Goal: Navigation & Orientation: Understand site structure

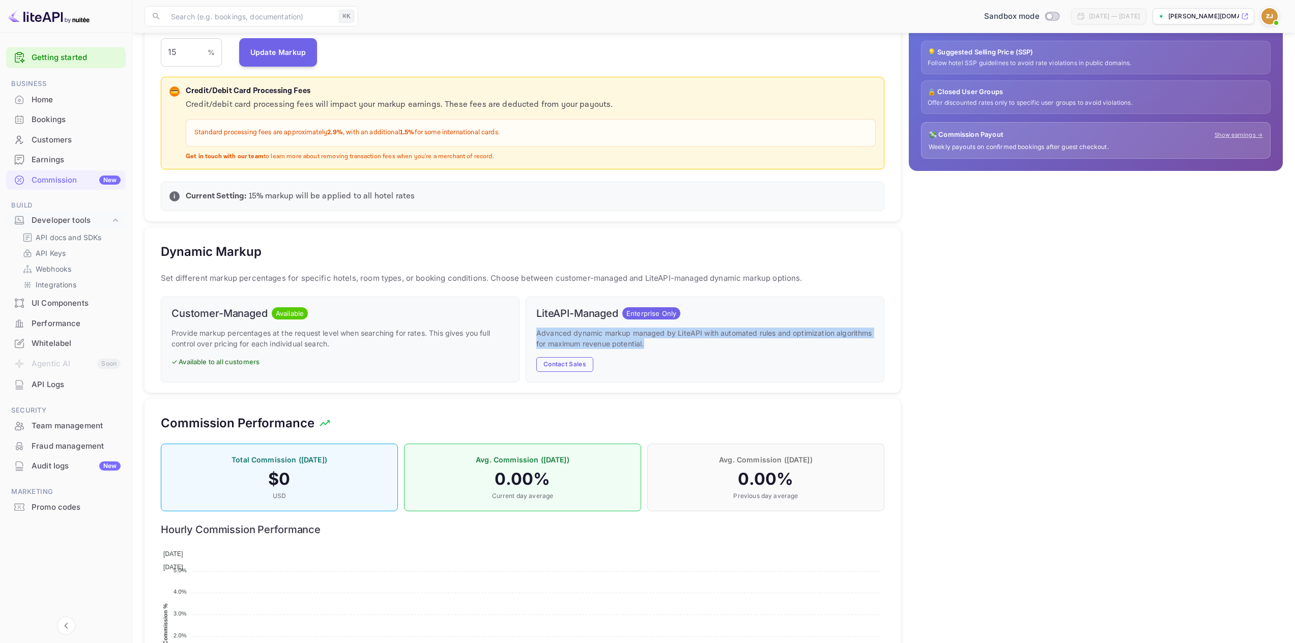
scroll to position [173, 716]
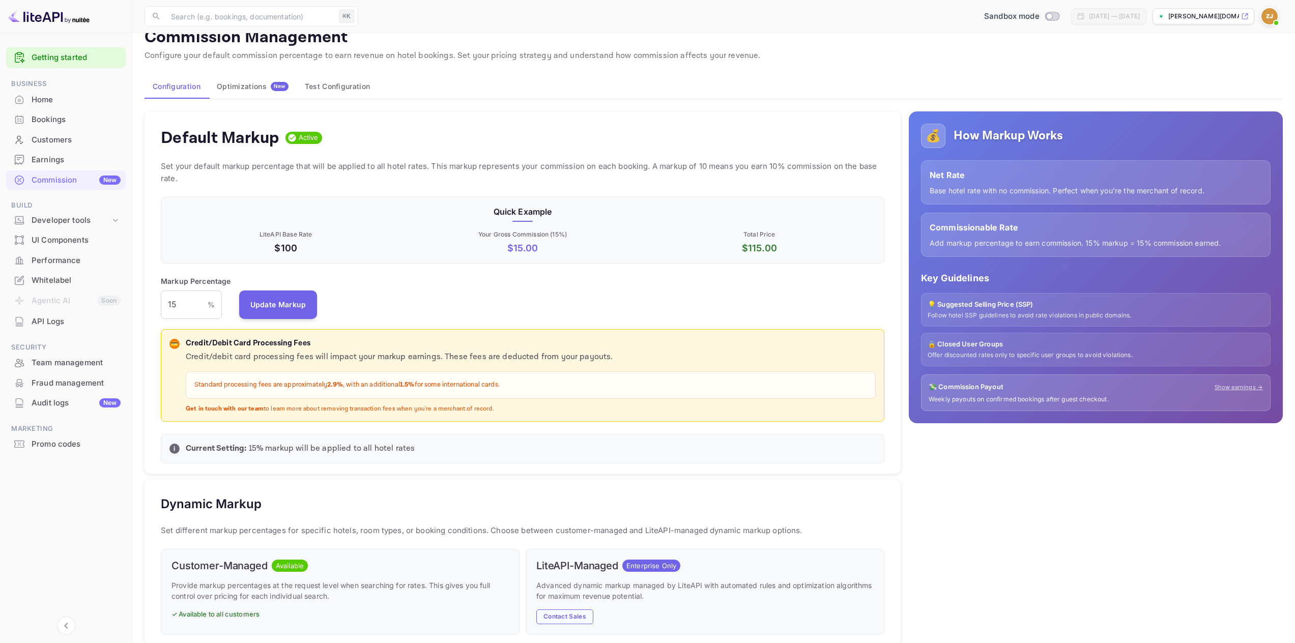
scroll to position [36, 0]
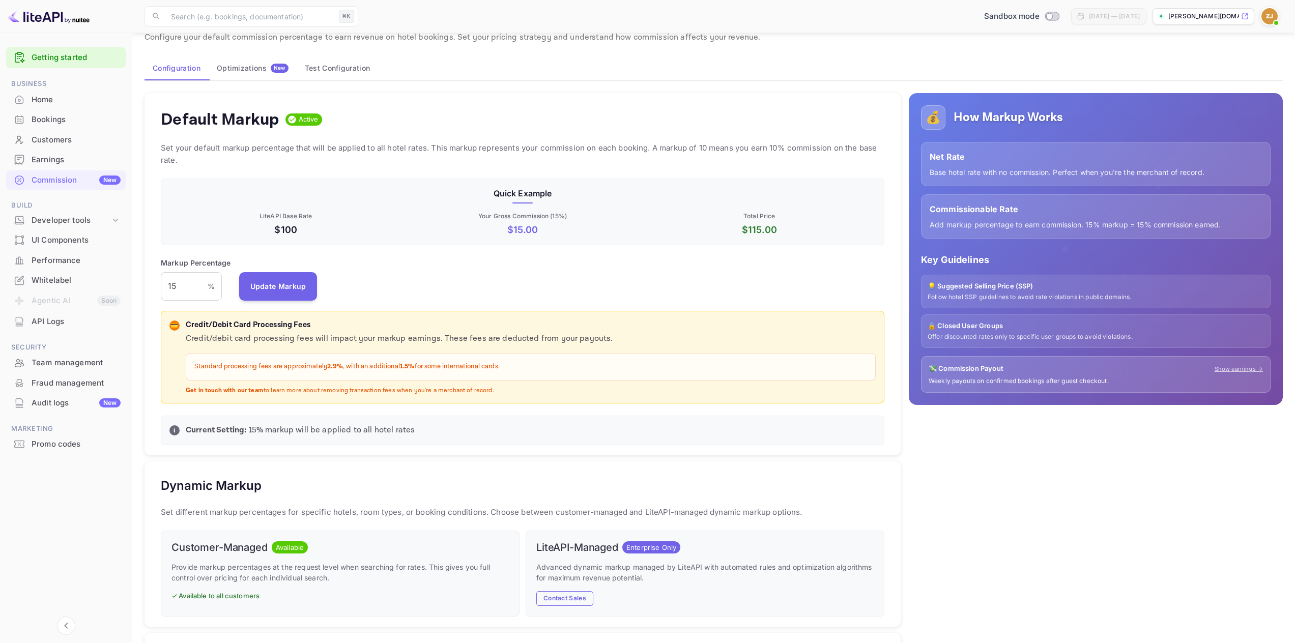
click at [984, 281] on p "💡 Suggested Selling Price (SSP)" at bounding box center [1096, 286] width 336 height 10
click at [984, 288] on p "💡 Suggested Selling Price (SSP)" at bounding box center [1096, 286] width 336 height 10
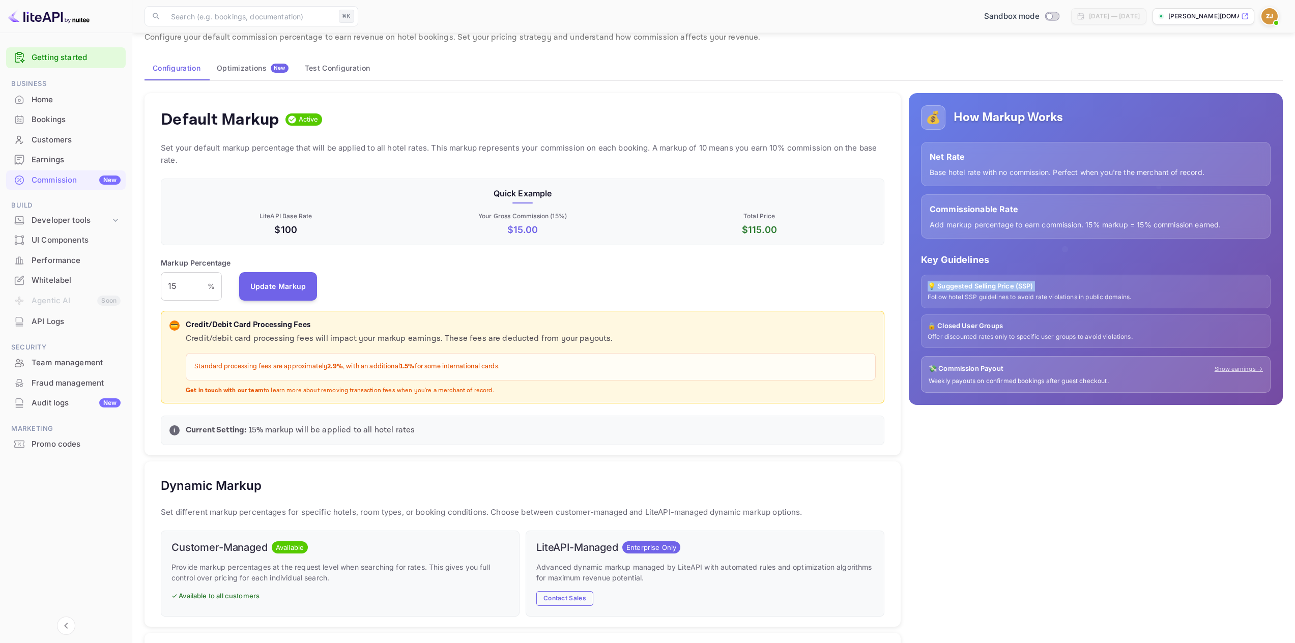
click at [984, 288] on p "💡 Suggested Selling Price (SSP)" at bounding box center [1096, 286] width 336 height 10
click at [449, 282] on div "Markup Percentage 15 % ​ Update Markup" at bounding box center [523, 279] width 724 height 43
click at [218, 66] on div "Optimizations New" at bounding box center [253, 68] width 72 height 9
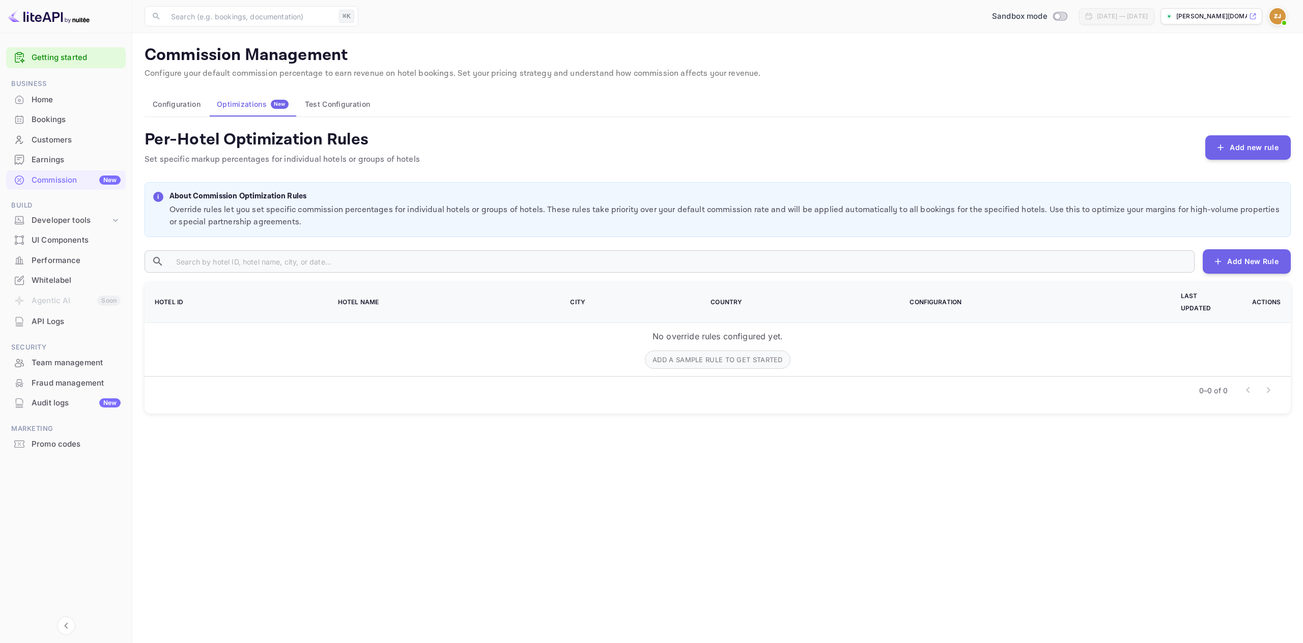
click at [314, 105] on button "Test Configuration" at bounding box center [337, 104] width 81 height 24
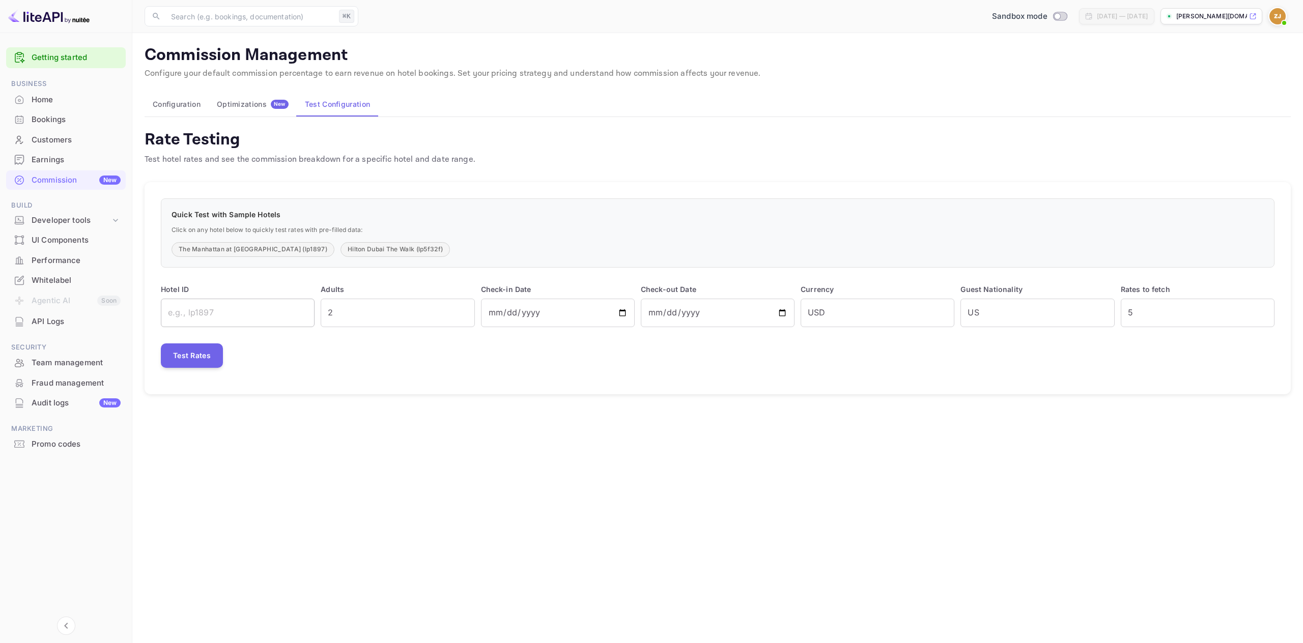
click at [256, 319] on input "text" at bounding box center [238, 313] width 154 height 29
click at [186, 105] on button "Configuration" at bounding box center [177, 104] width 64 height 24
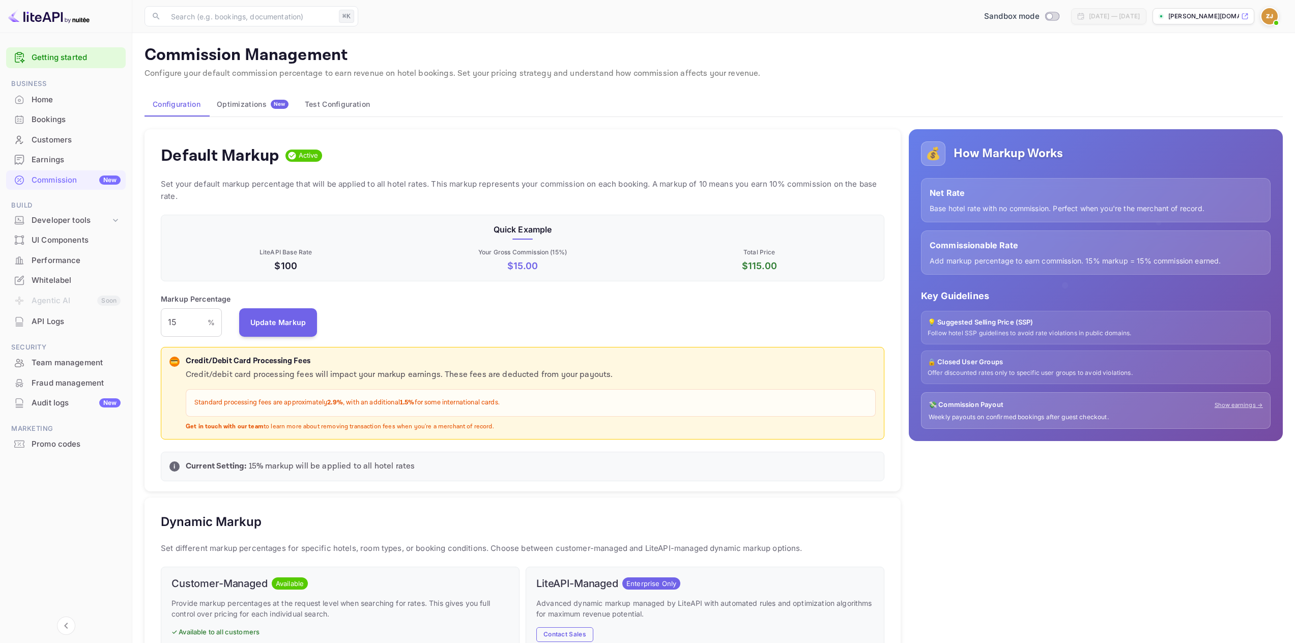
scroll to position [173, 716]
click at [56, 116] on div "Bookings" at bounding box center [76, 120] width 89 height 12
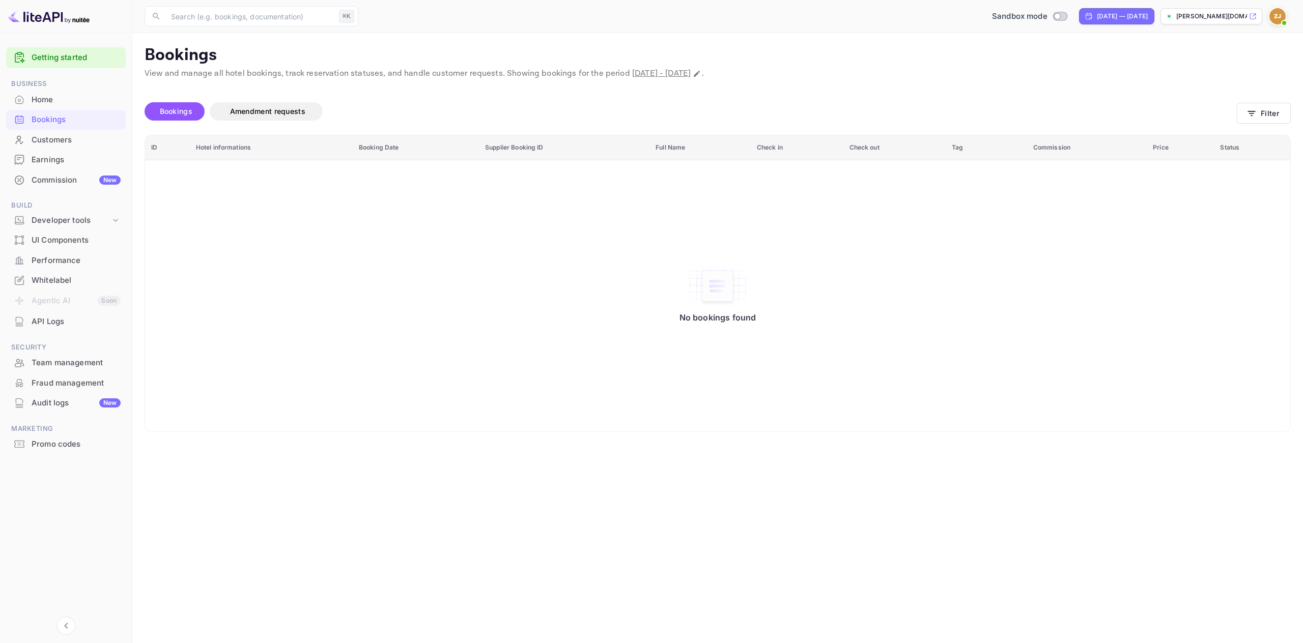
click at [74, 98] on div "Home" at bounding box center [76, 100] width 89 height 12
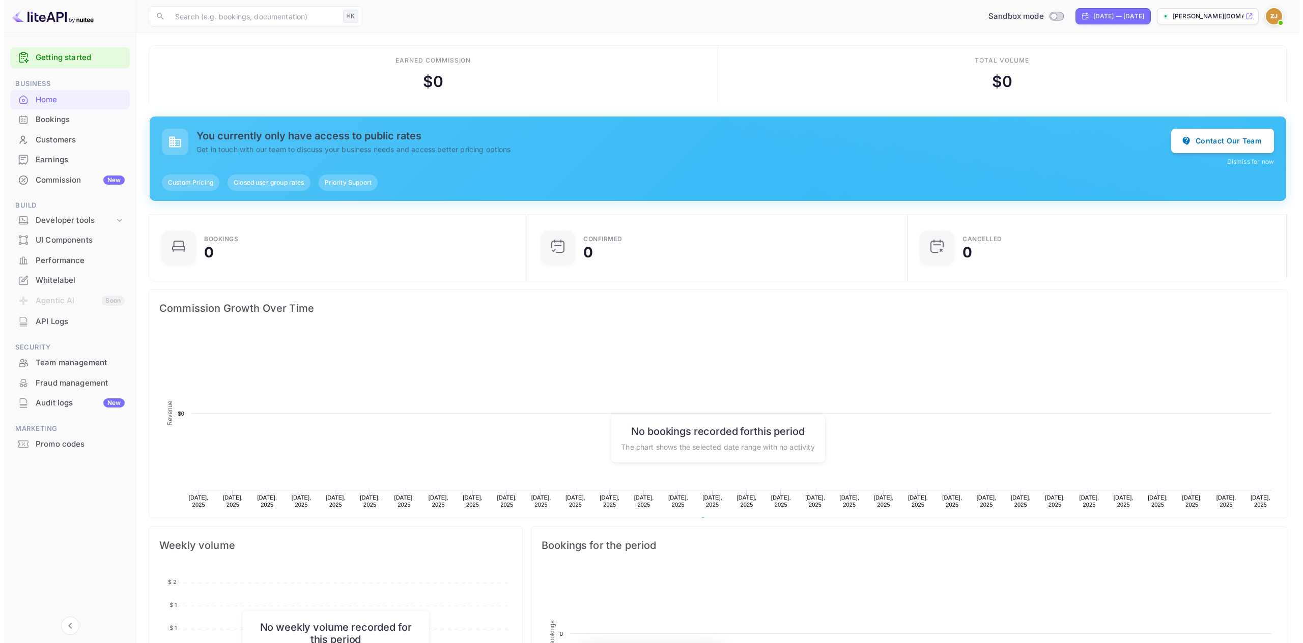
scroll to position [158, 365]
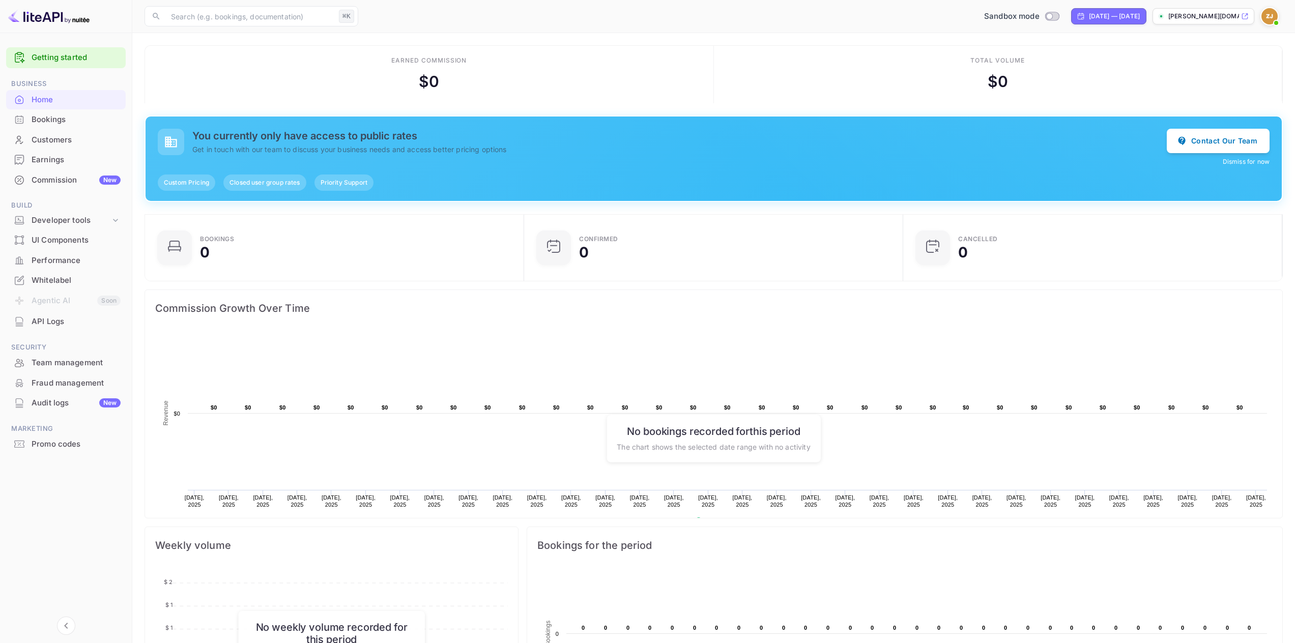
click at [1235, 160] on button "Dismiss for now" at bounding box center [1246, 161] width 47 height 9
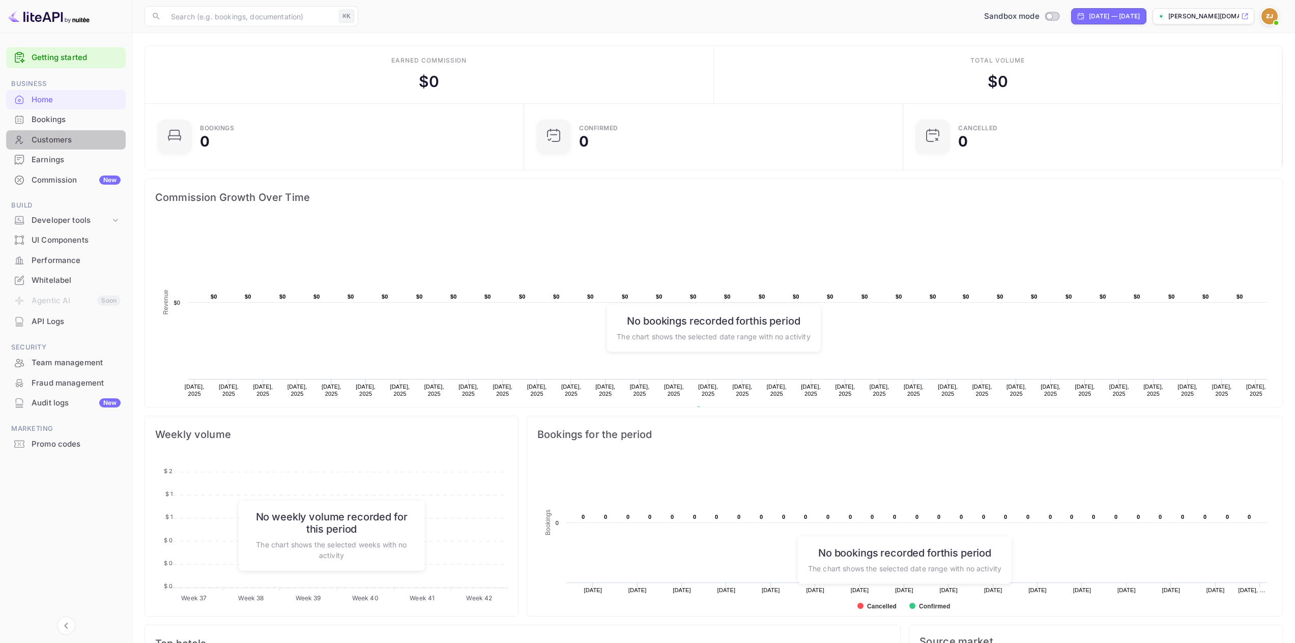
click at [53, 143] on div "Customers" at bounding box center [76, 140] width 89 height 12
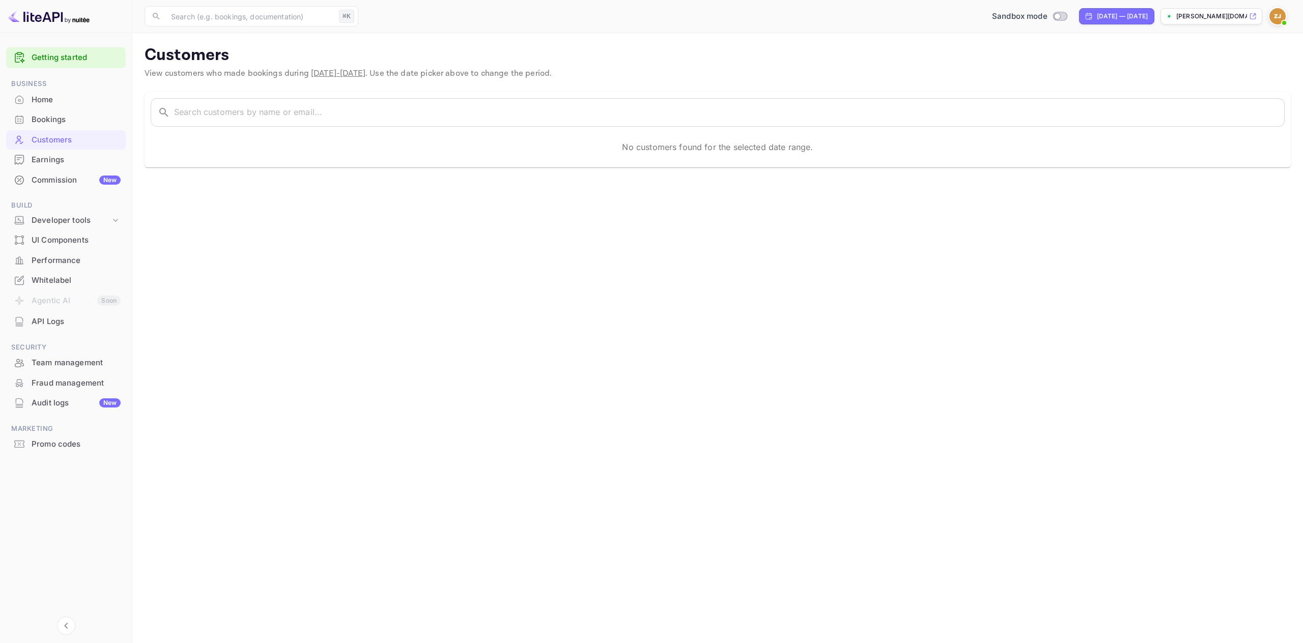
click at [55, 320] on div "API Logs" at bounding box center [76, 322] width 89 height 12
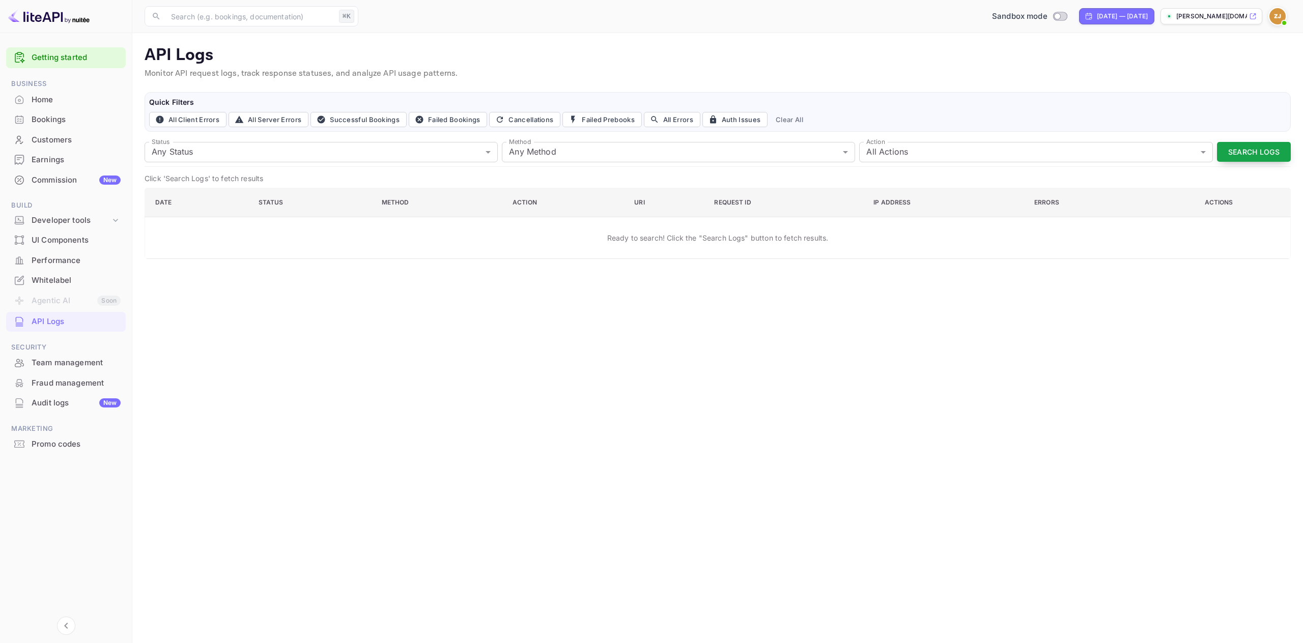
click at [1272, 145] on button "Search Logs" at bounding box center [1254, 152] width 74 height 20
